Goal: Information Seeking & Learning: Learn about a topic

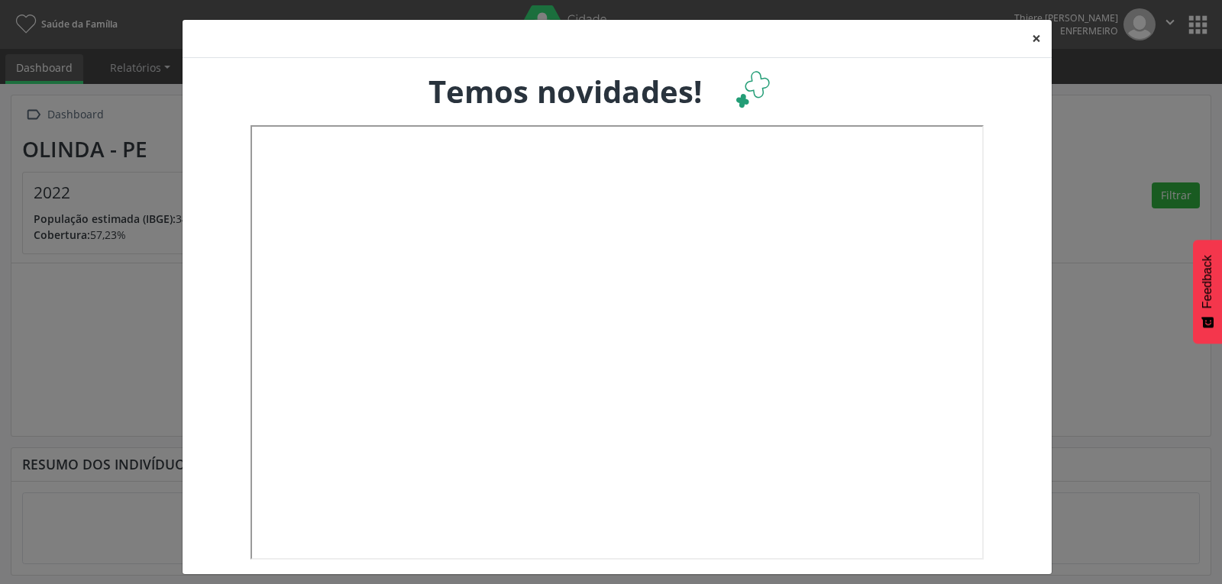
click at [1026, 34] on button "×" at bounding box center [1036, 38] width 31 height 37
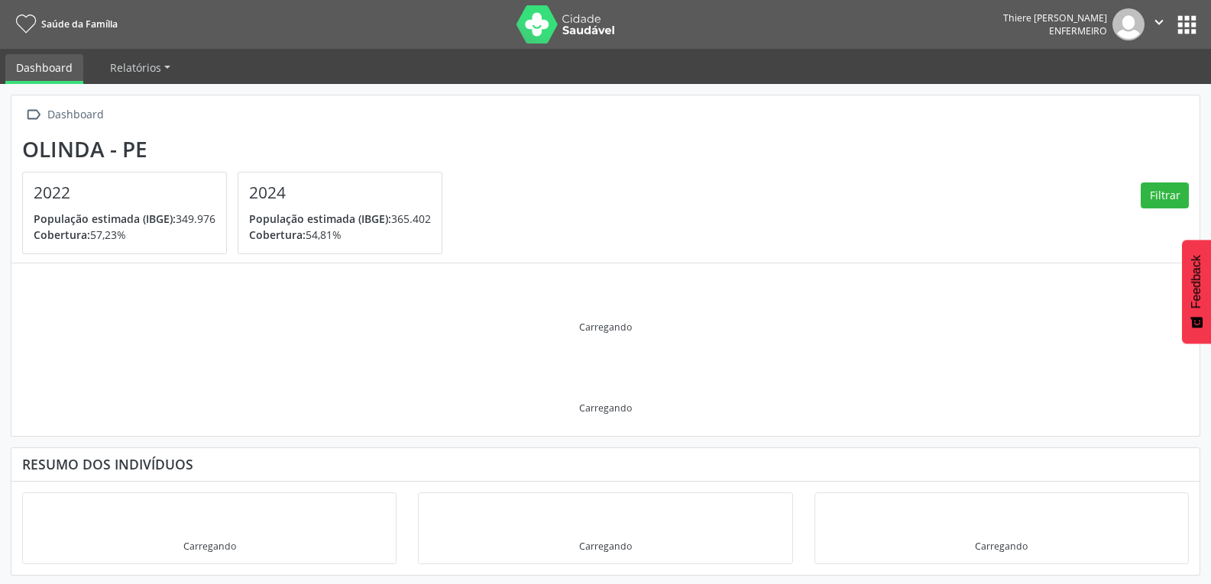
scroll to position [2, 0]
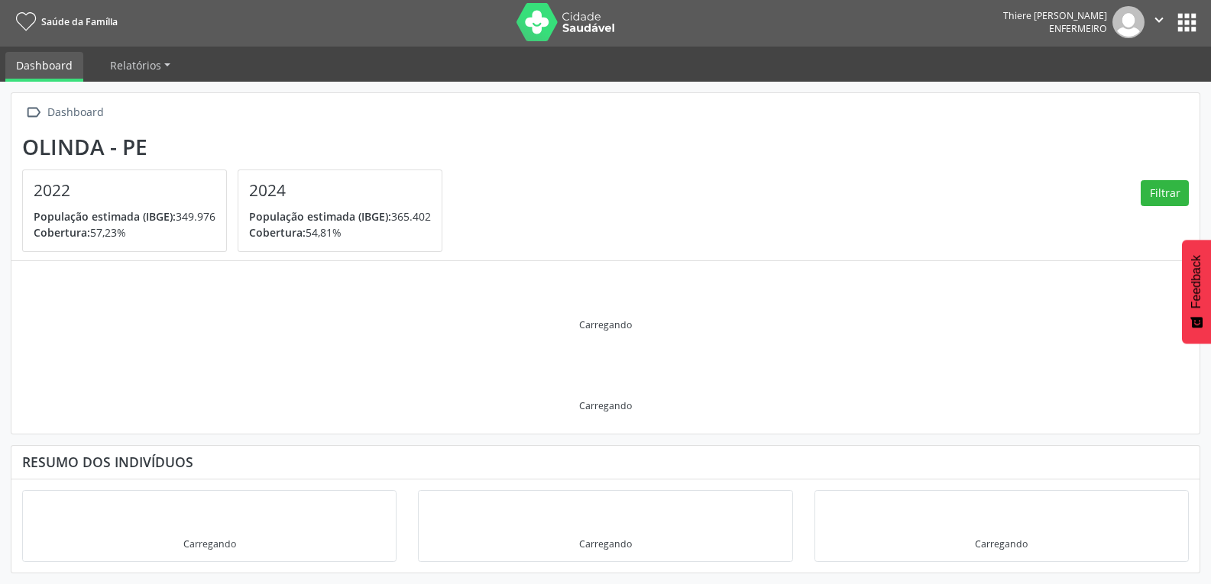
click at [1180, 30] on button "apps" at bounding box center [1186, 22] width 27 height 27
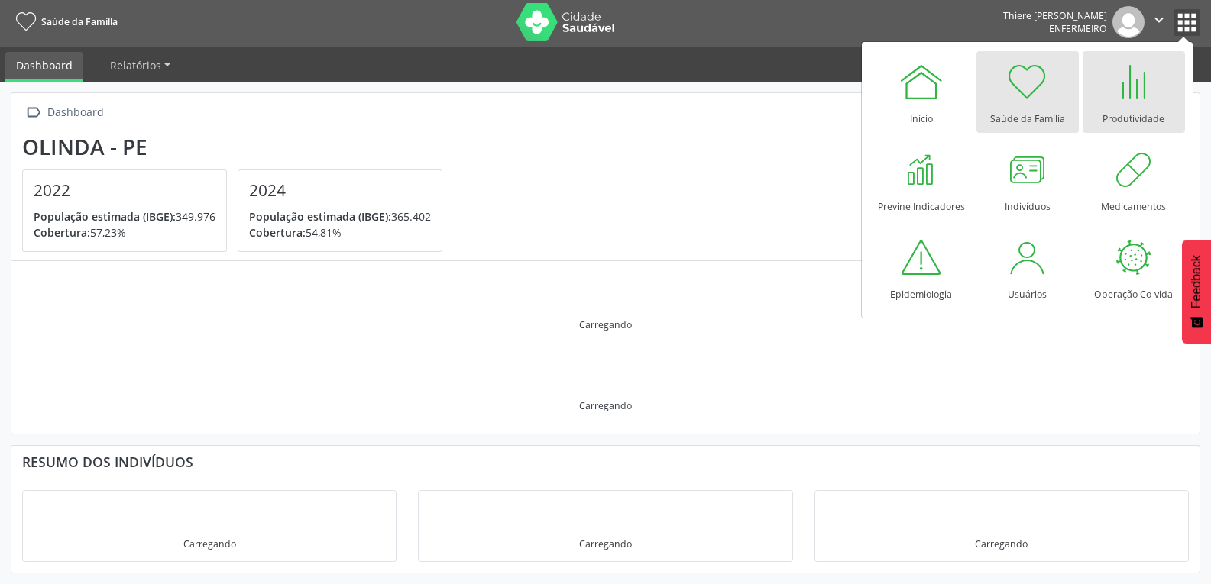
scroll to position [0, 0]
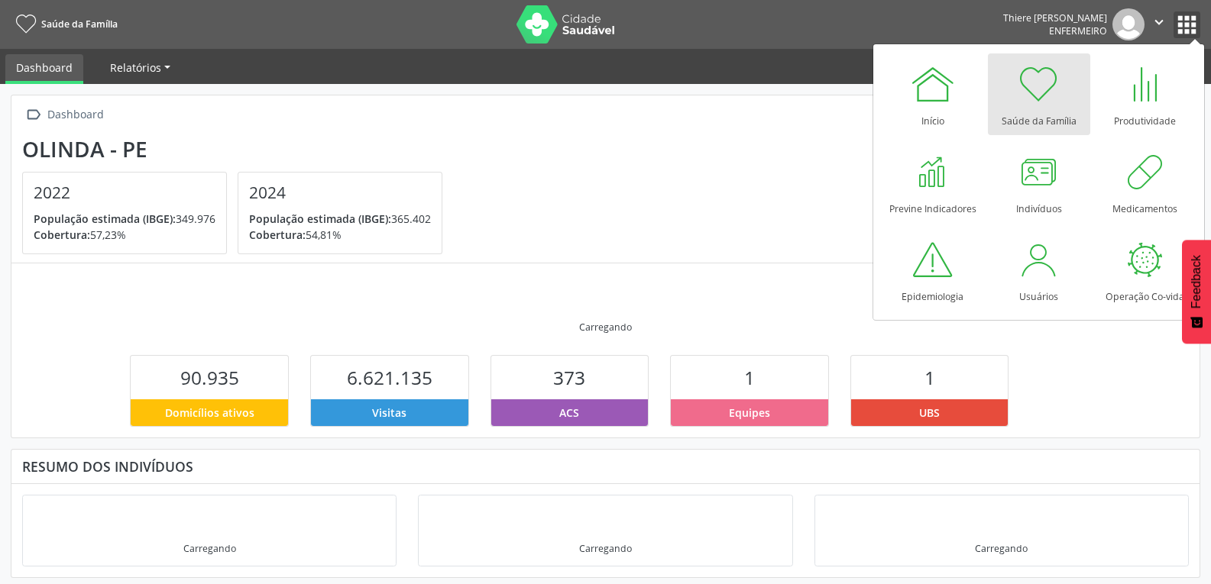
click at [160, 74] on link "Relatórios" at bounding box center [140, 67] width 82 height 27
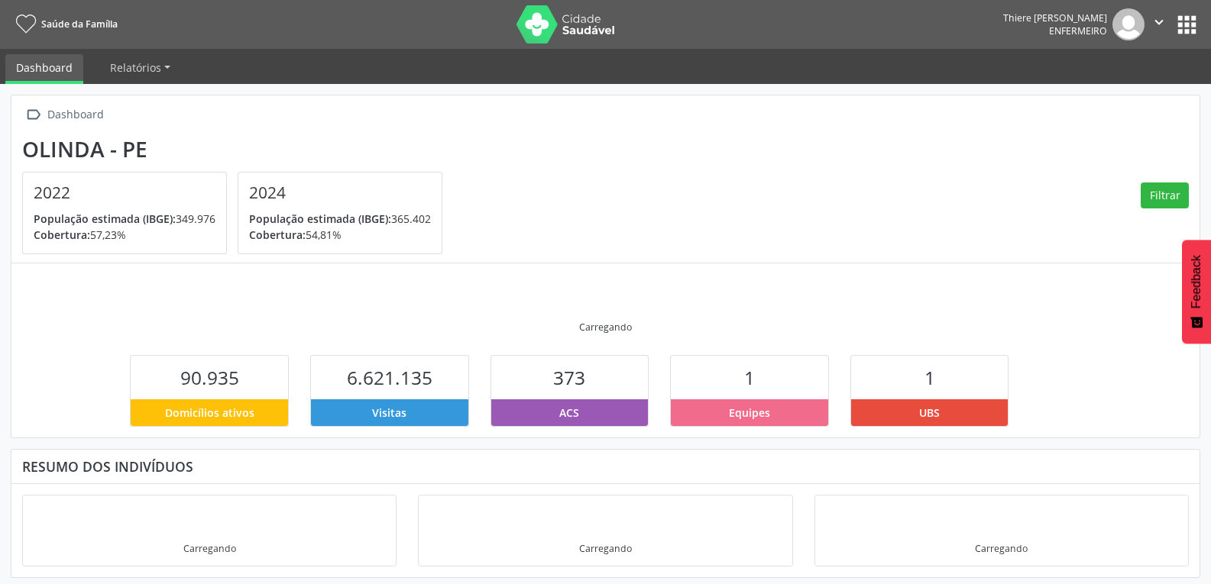
click at [53, 69] on link "Dashboard" at bounding box center [44, 69] width 78 height 30
click at [1204, 19] on nav "Saúde da Família Thiere [PERSON_NAME] Enfermeiro  Configurações Sair apps" at bounding box center [605, 24] width 1211 height 49
click at [1182, 26] on button "apps" at bounding box center [1186, 24] width 27 height 27
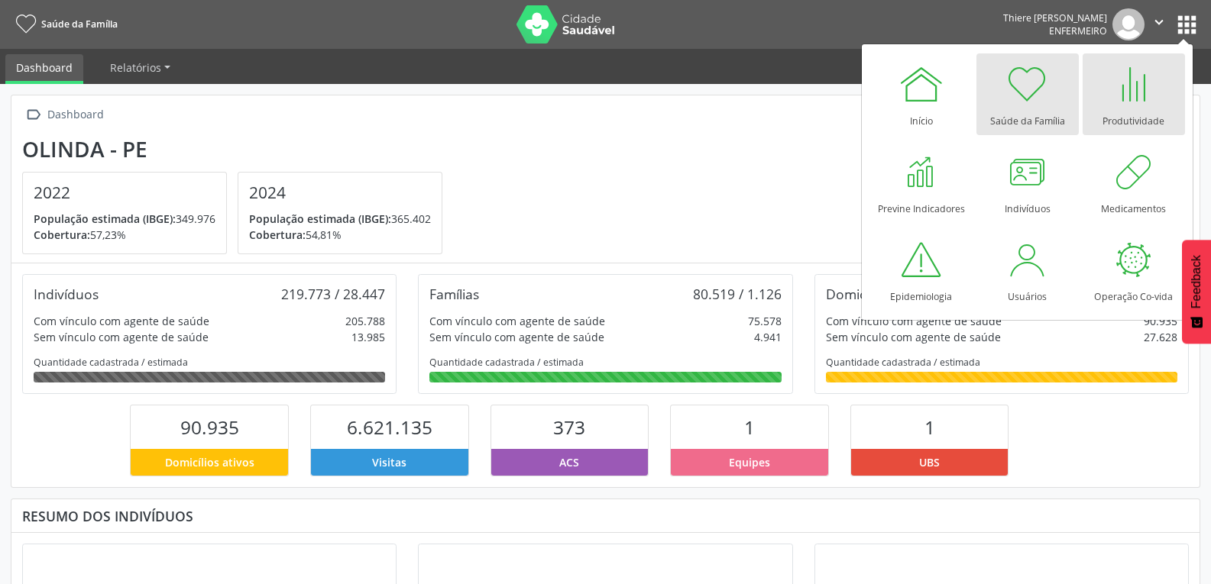
click at [1127, 131] on link "Produtividade" at bounding box center [1133, 94] width 102 height 82
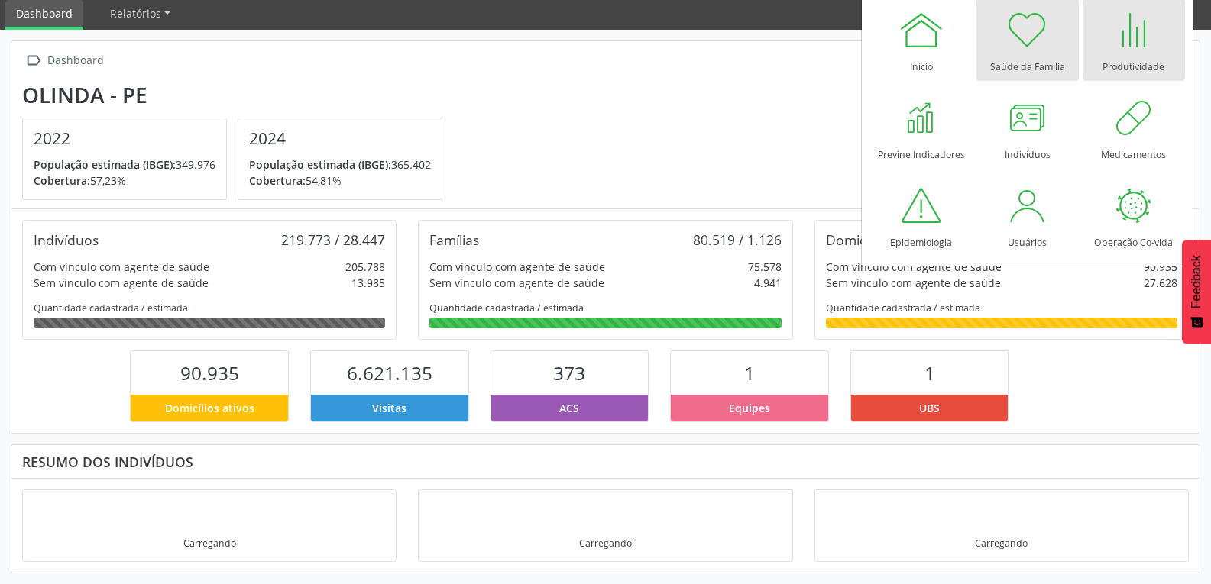
click at [1114, 50] on div at bounding box center [1133, 30] width 46 height 46
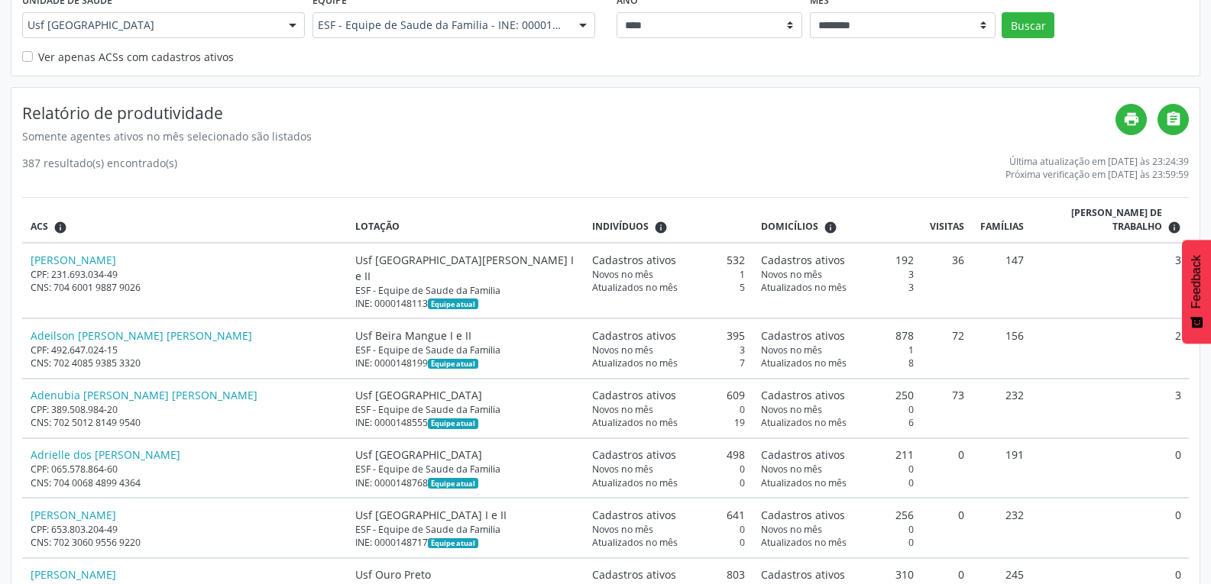
scroll to position [76, 0]
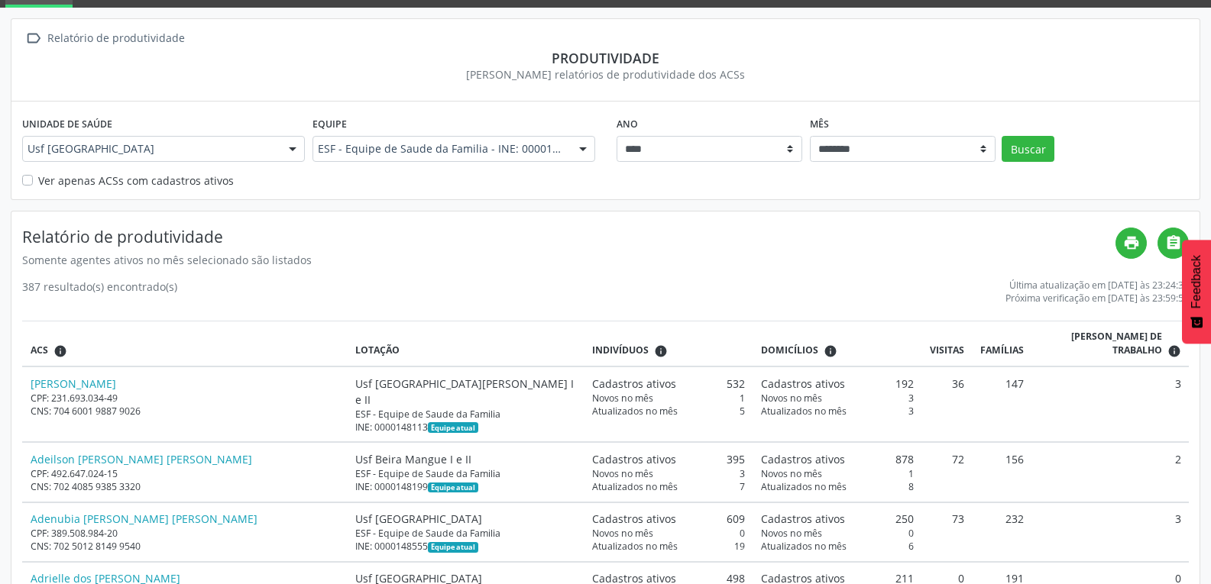
click at [38, 178] on label "Ver apenas ACSs com cadastros ativos" at bounding box center [136, 181] width 196 height 16
click at [1021, 137] on button "Buscar" at bounding box center [1027, 149] width 53 height 26
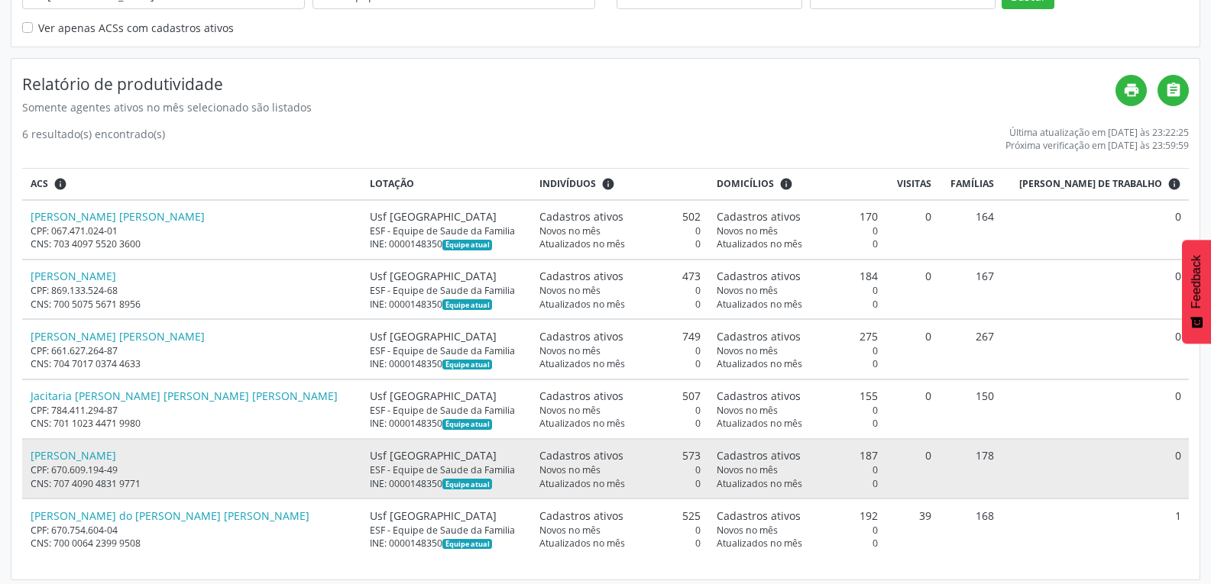
scroll to position [236, 0]
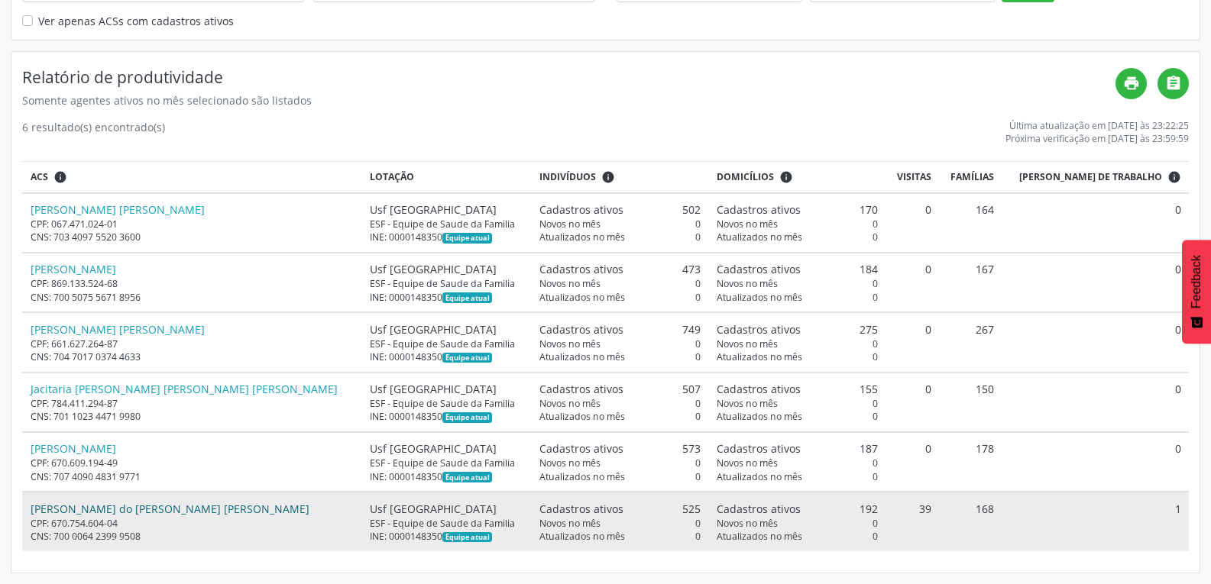
click at [154, 508] on link "Maria do Carmo Braz de Lucena" at bounding box center [170, 509] width 279 height 15
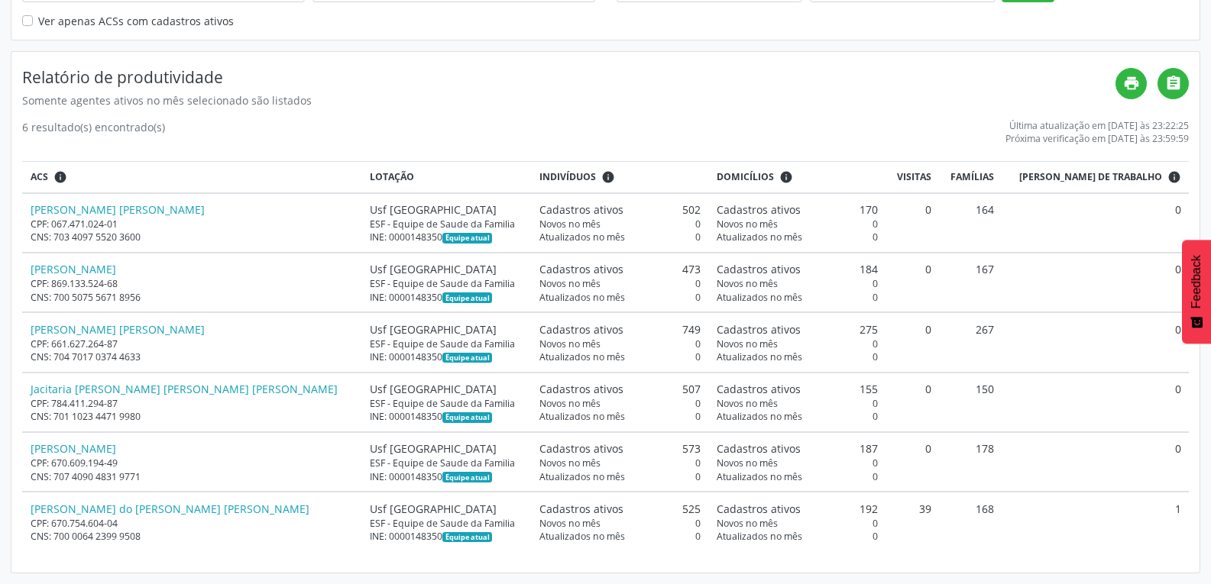
click at [884, 127] on div "6 resultado(s) encontrado(s) Última atualização em 07/09/2025 às 23:22:25 Próxi…" at bounding box center [605, 132] width 1166 height 26
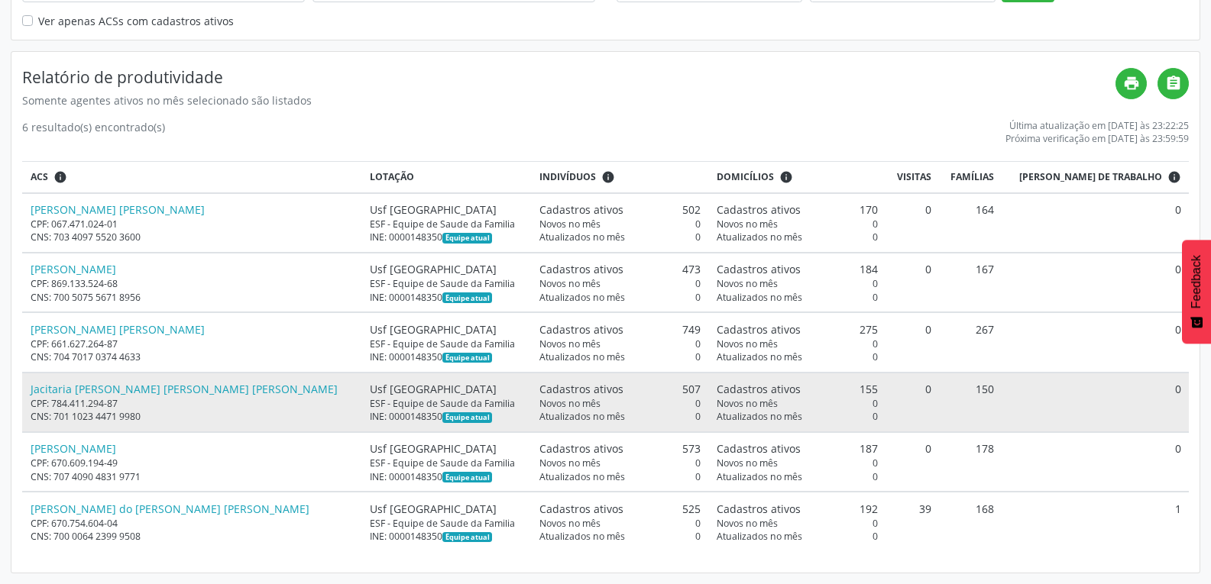
drag, startPoint x: 946, startPoint y: 211, endPoint x: 962, endPoint y: 390, distance: 180.2
click at [961, 390] on table "ACS info Lotação Indivíduos info Domicílios info Visitas Famílias Dias de traba…" at bounding box center [605, 356] width 1166 height 390
click at [964, 391] on td "150" at bounding box center [970, 403] width 63 height 60
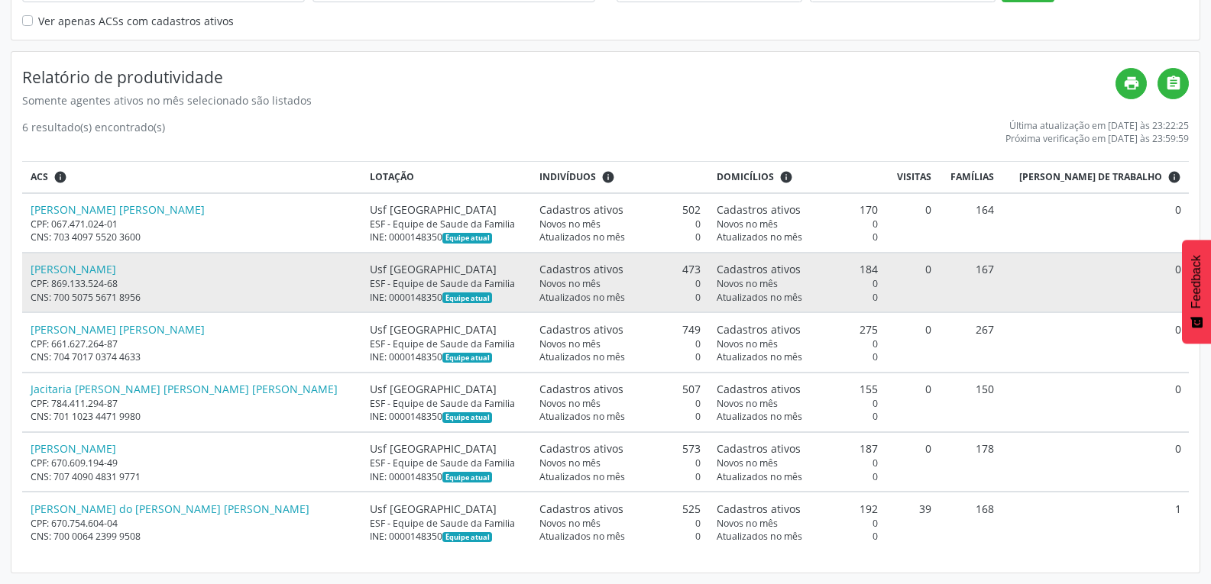
click at [963, 280] on td "167" at bounding box center [970, 283] width 63 height 60
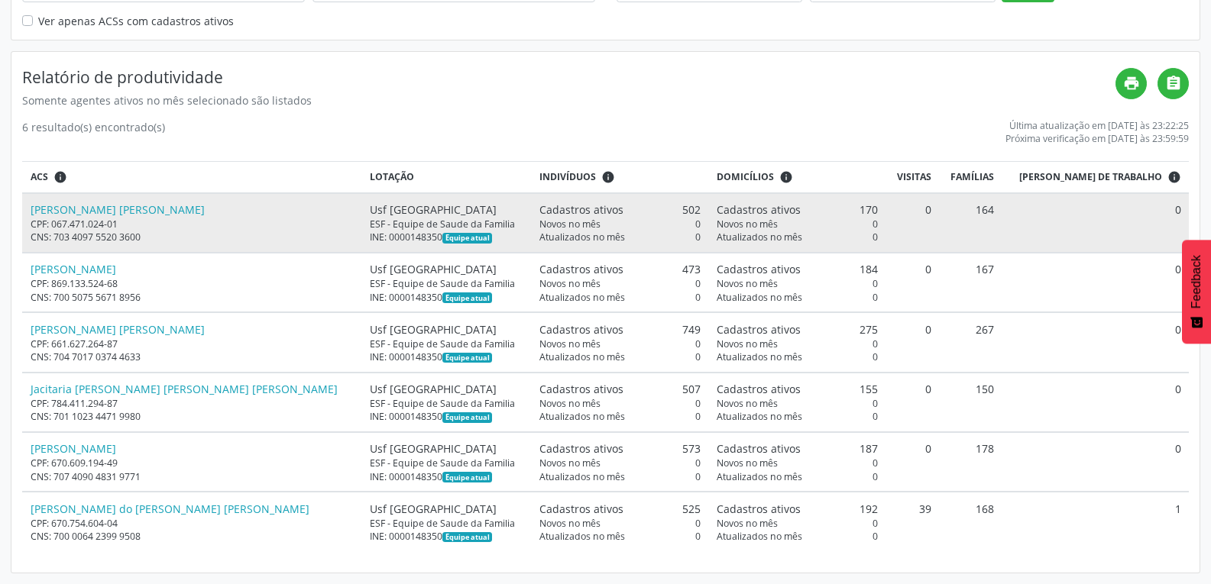
click at [939, 212] on td "0" at bounding box center [912, 223] width 53 height 60
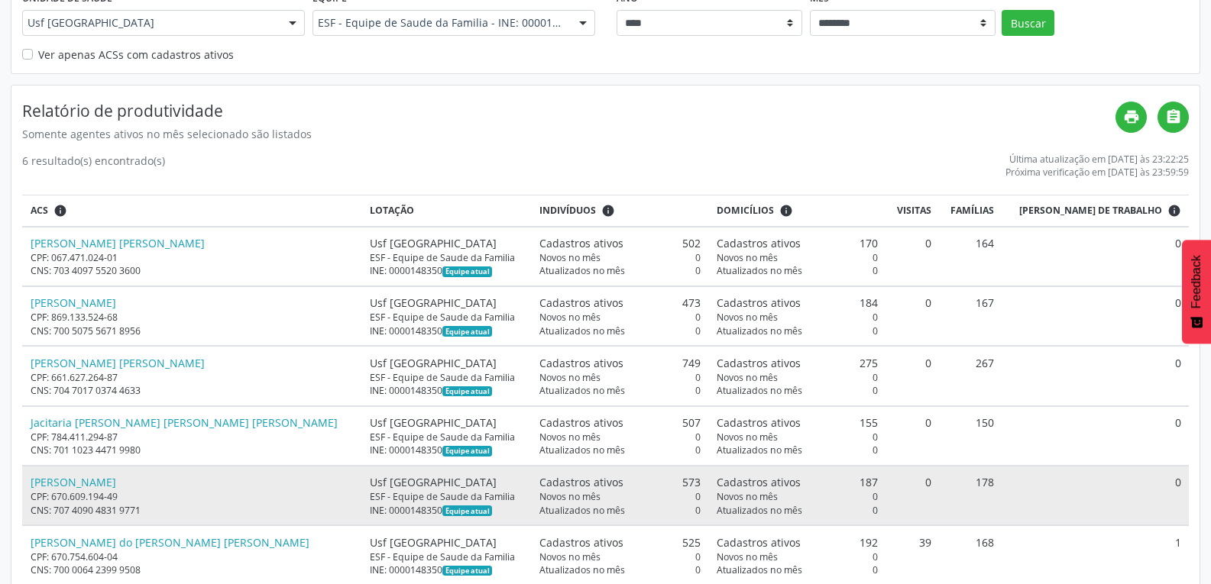
scroll to position [229, 0]
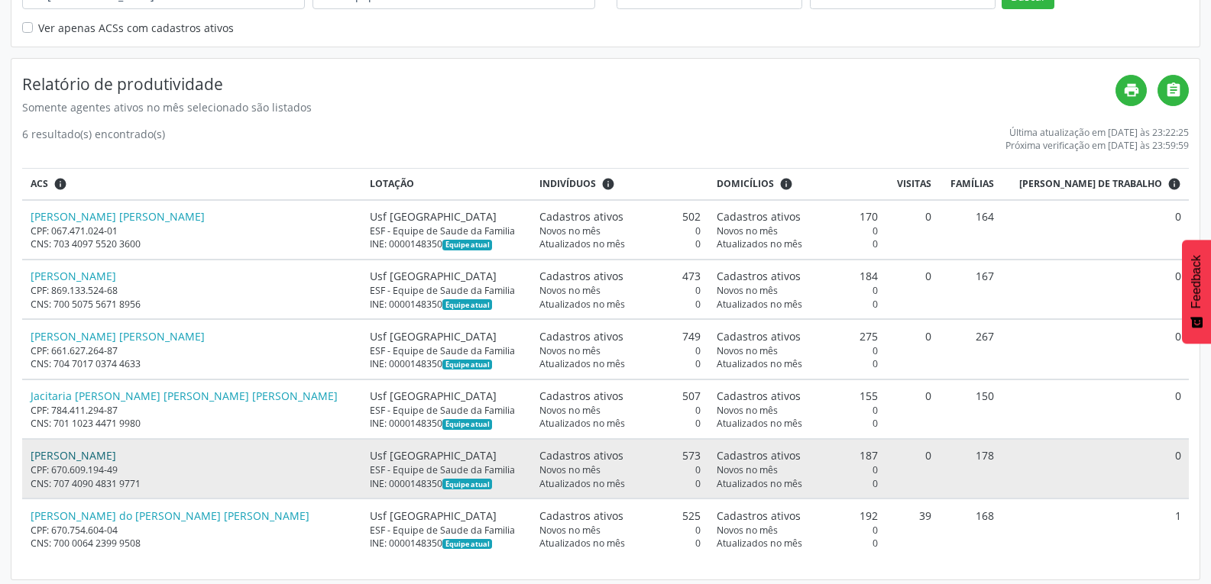
click at [101, 457] on link "Jose Carlos de Lima" at bounding box center [74, 455] width 86 height 15
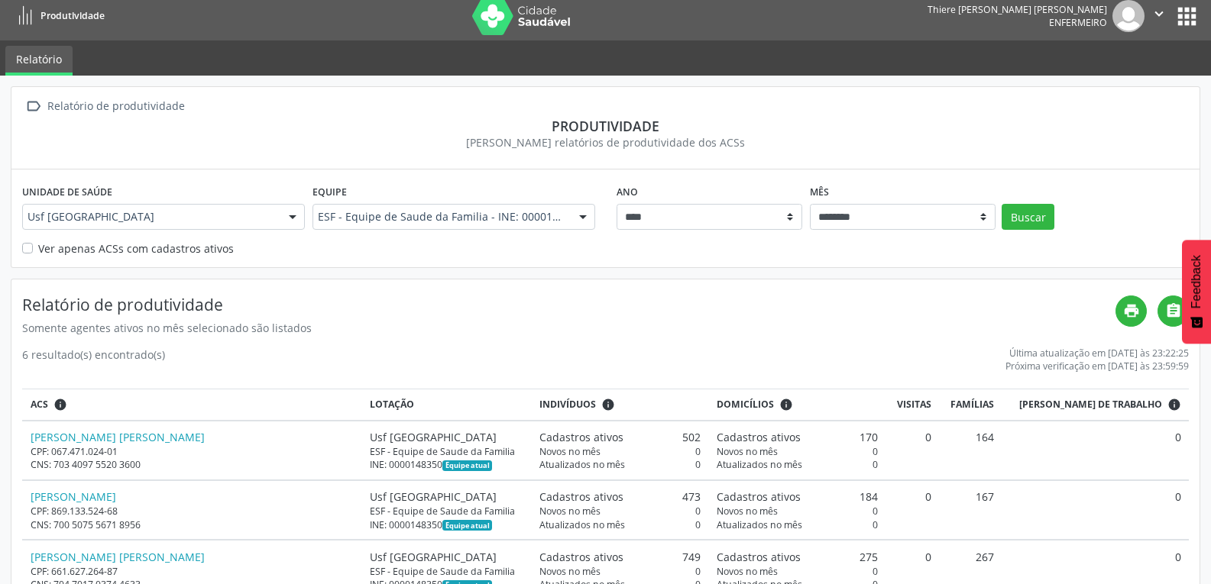
scroll to position [0, 0]
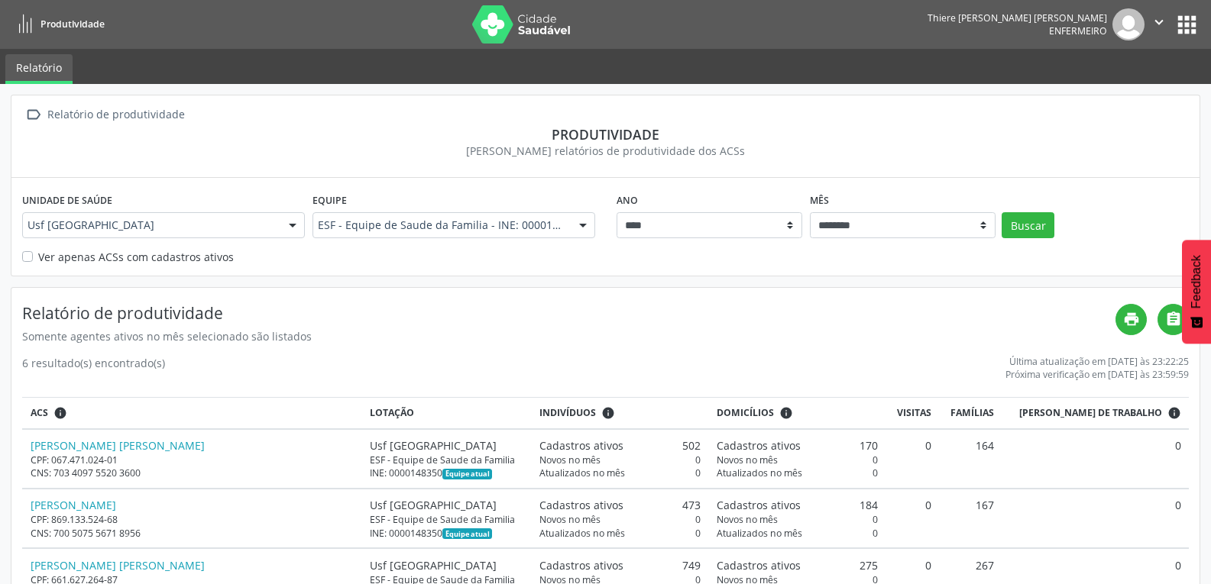
click at [47, 56] on link "Relatório" at bounding box center [38, 69] width 67 height 30
click at [55, 31] on span "Produtividade" at bounding box center [72, 24] width 64 height 13
click at [1194, 20] on button "apps" at bounding box center [1186, 24] width 27 height 27
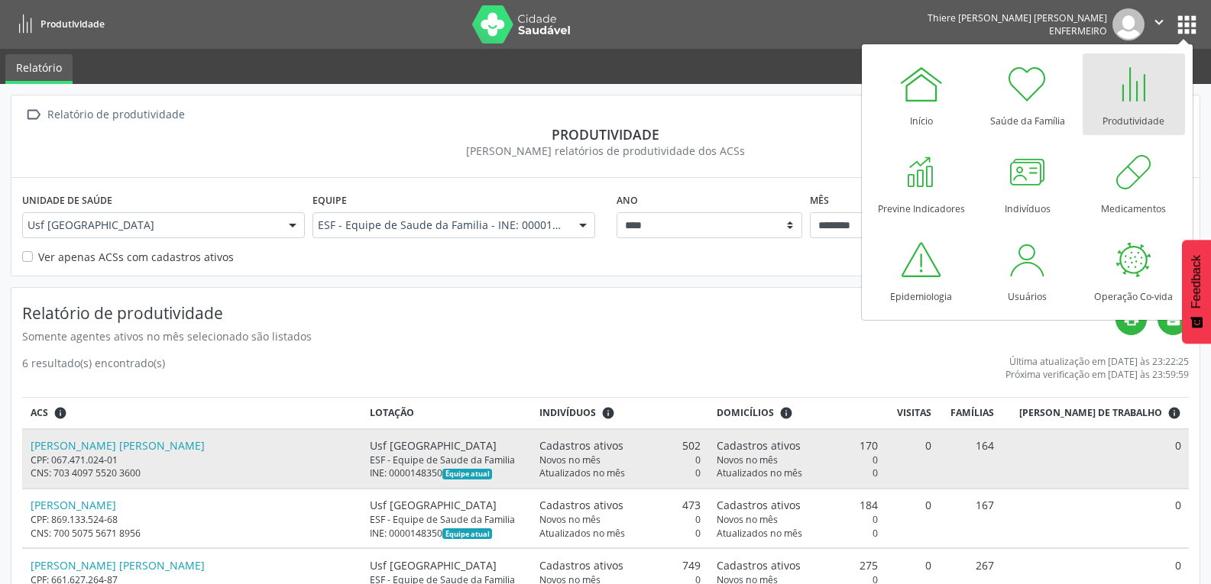
click at [1041, 441] on td "0" at bounding box center [1094, 459] width 187 height 60
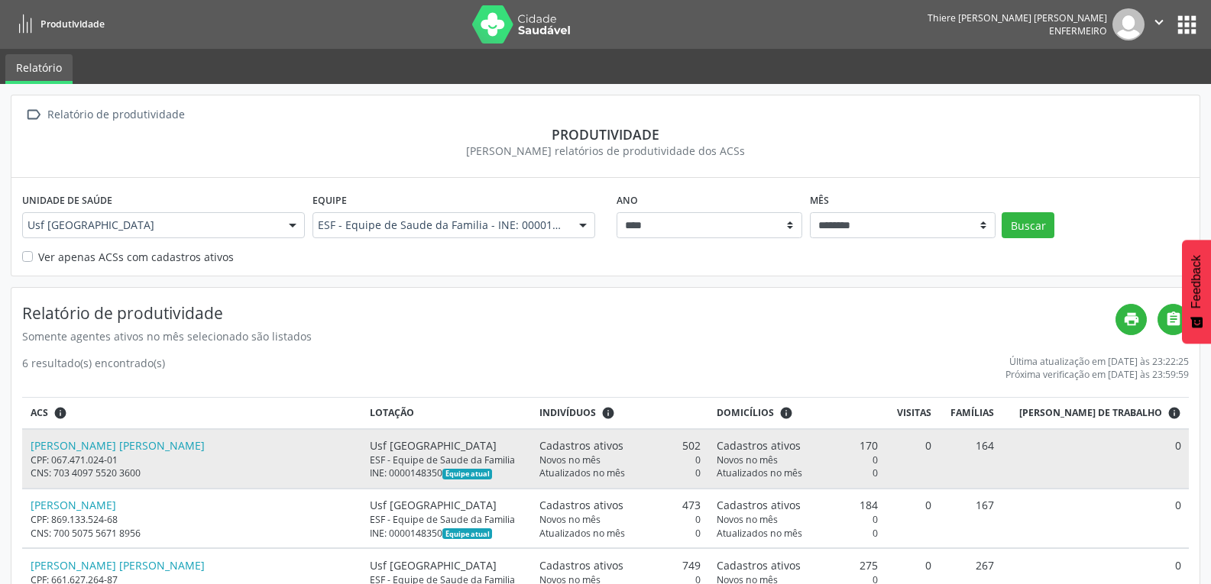
drag, startPoint x: 932, startPoint y: 441, endPoint x: 939, endPoint y: 464, distance: 23.4
click at [936, 462] on td "0" at bounding box center [912, 459] width 53 height 60
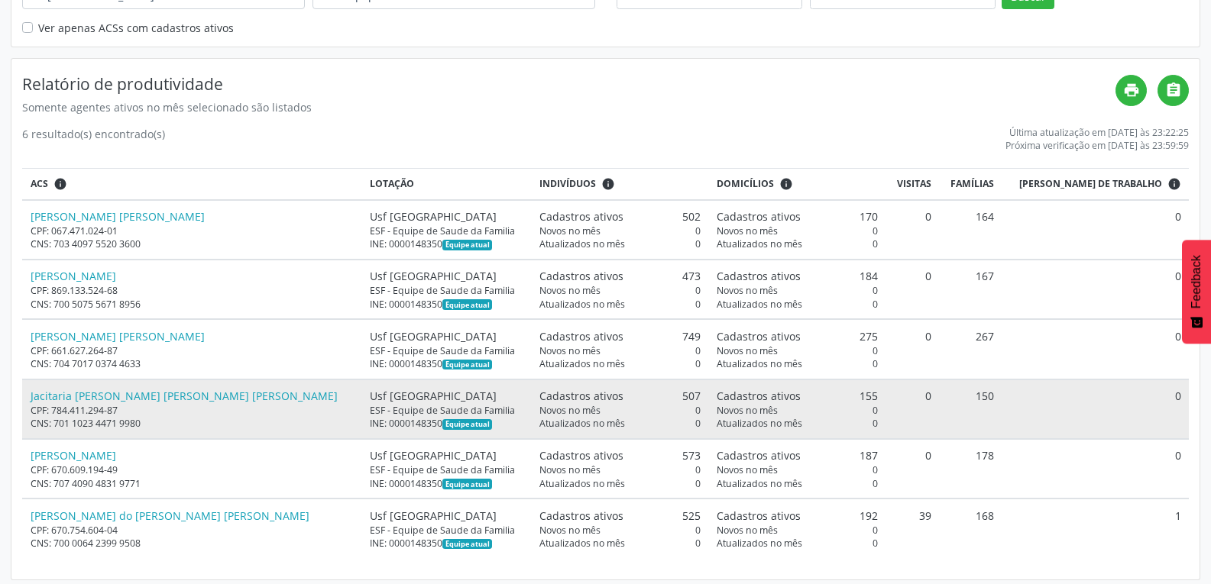
scroll to position [236, 0]
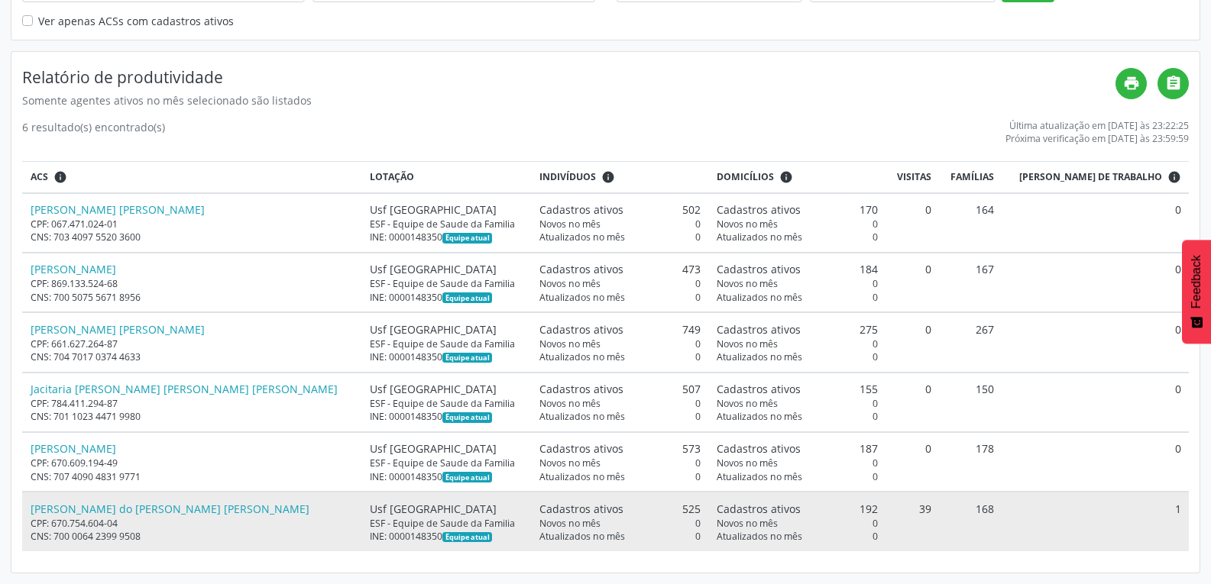
drag, startPoint x: 946, startPoint y: 509, endPoint x: 933, endPoint y: 507, distance: 13.9
click at [933, 507] on td "39" at bounding box center [912, 521] width 53 height 59
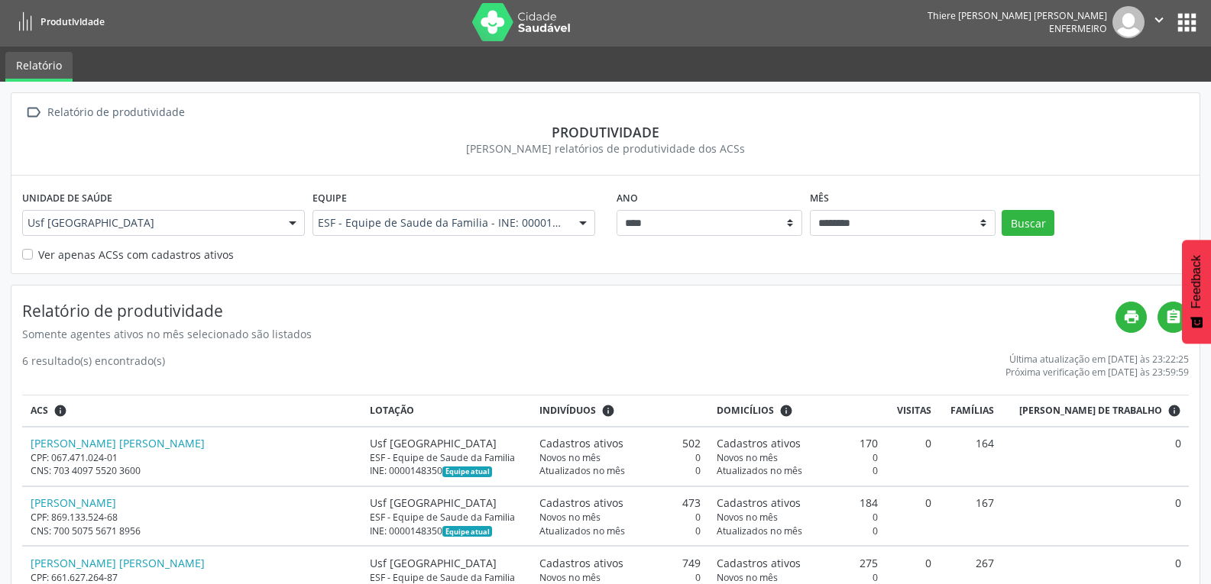
scroll to position [0, 0]
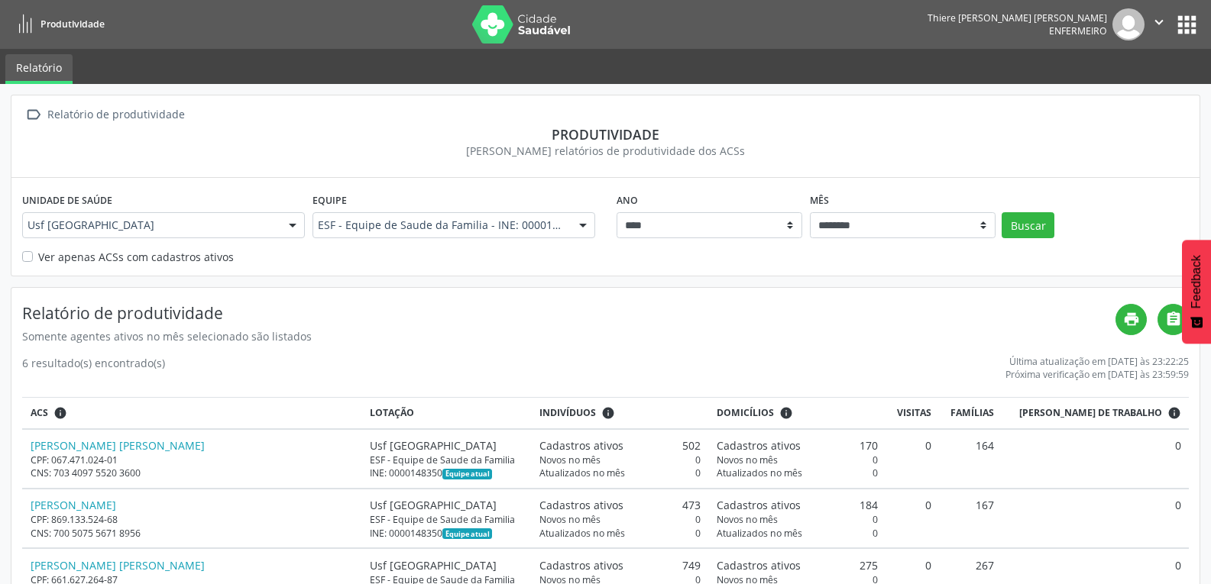
click at [1198, 23] on button "apps" at bounding box center [1186, 24] width 27 height 27
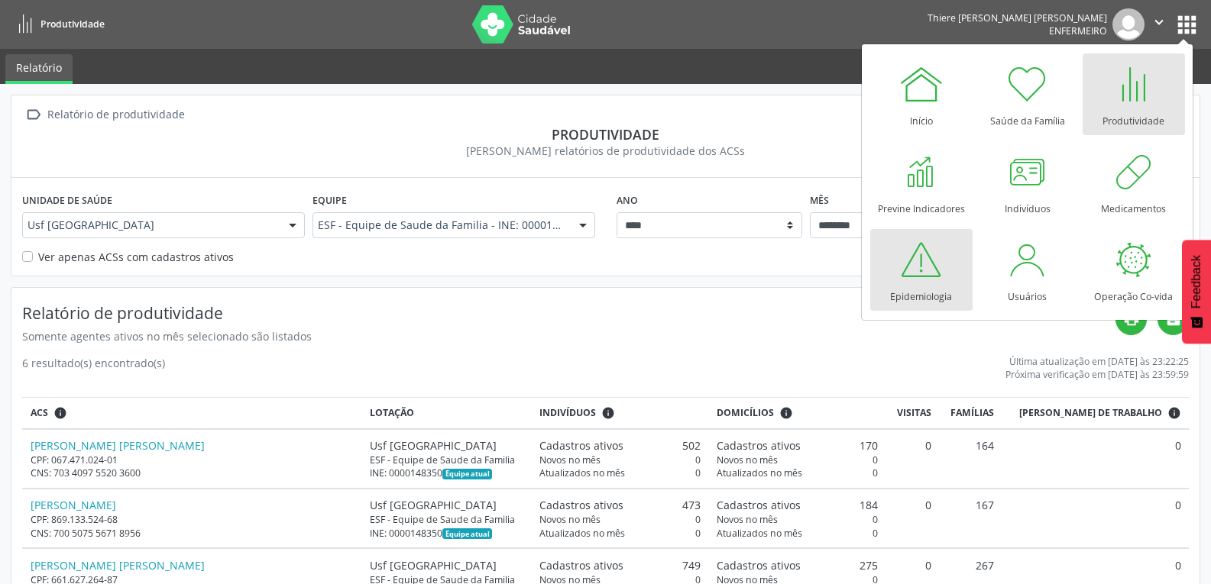
click at [909, 274] on div at bounding box center [921, 260] width 46 height 46
click at [538, 35] on img at bounding box center [521, 24] width 99 height 38
